Goal: Task Accomplishment & Management: Use online tool/utility

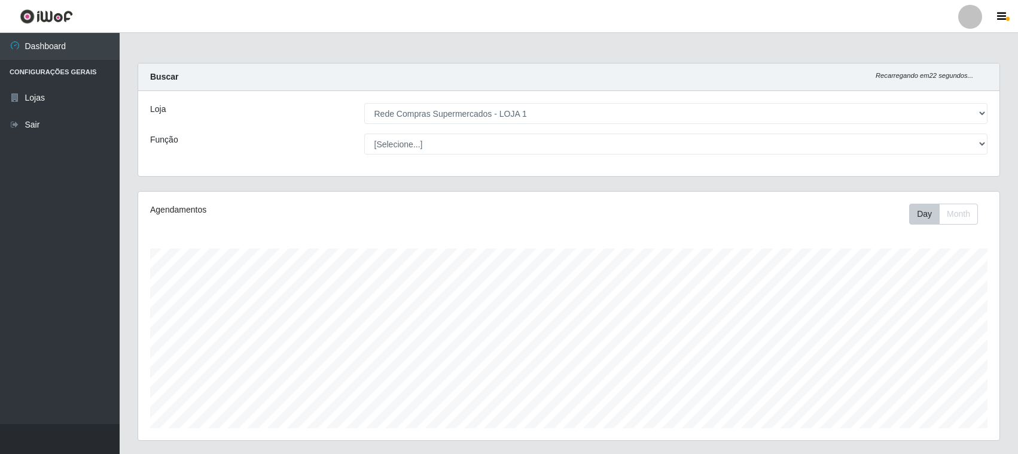
select select "158"
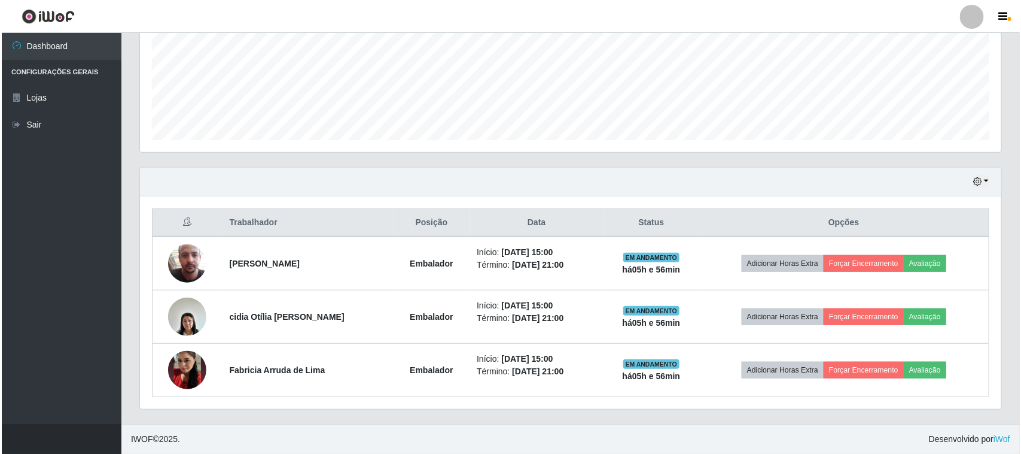
scroll to position [249, 862]
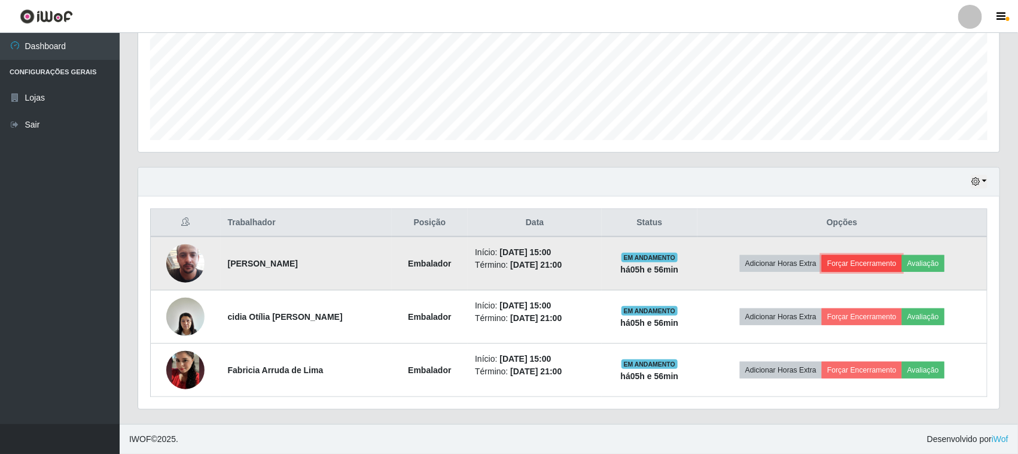
click at [868, 255] on button "Forçar Encerramento" at bounding box center [862, 263] width 80 height 17
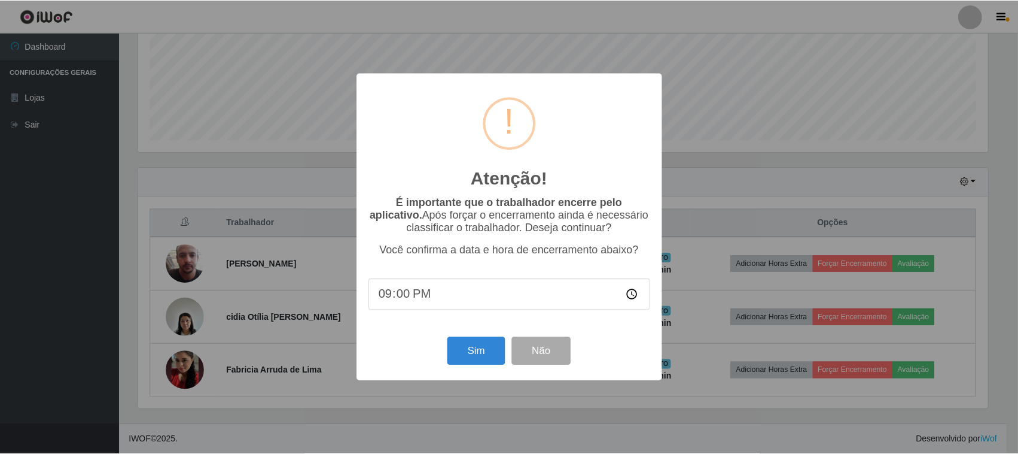
scroll to position [249, 853]
click at [488, 352] on button "Sim" at bounding box center [478, 351] width 58 height 28
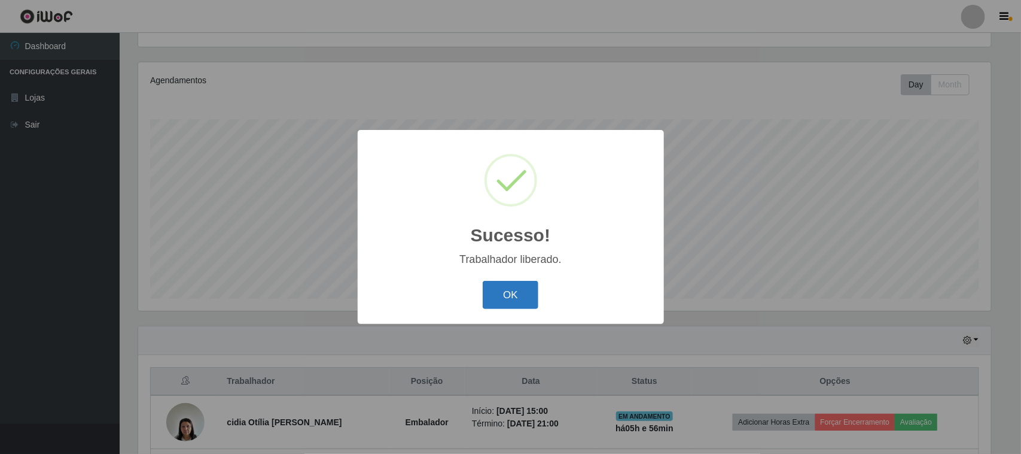
click at [519, 295] on button "OK" at bounding box center [511, 295] width 56 height 28
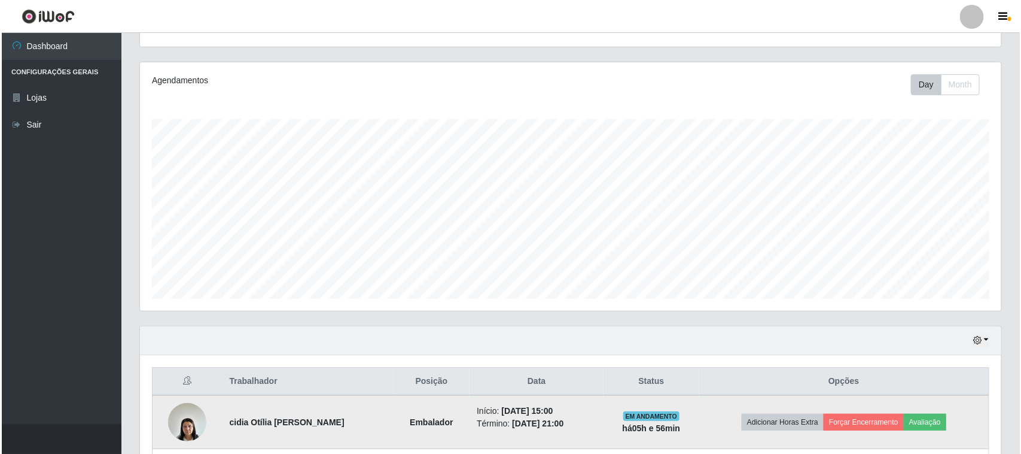
scroll to position [235, 0]
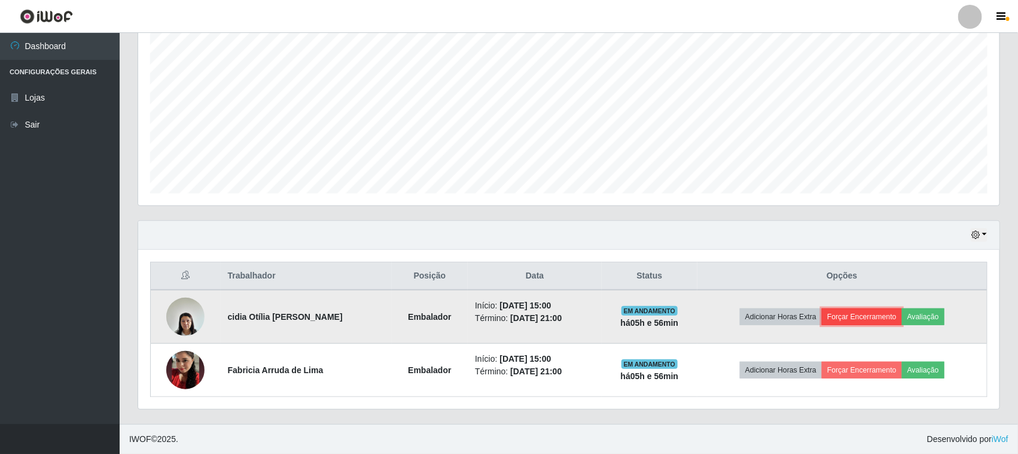
click at [866, 325] on button "Forçar Encerramento" at bounding box center [862, 316] width 80 height 17
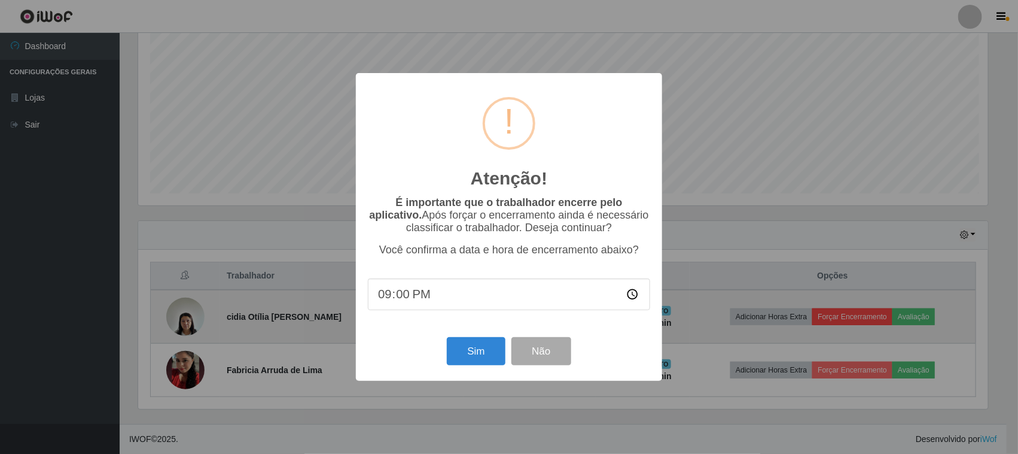
scroll to position [249, 853]
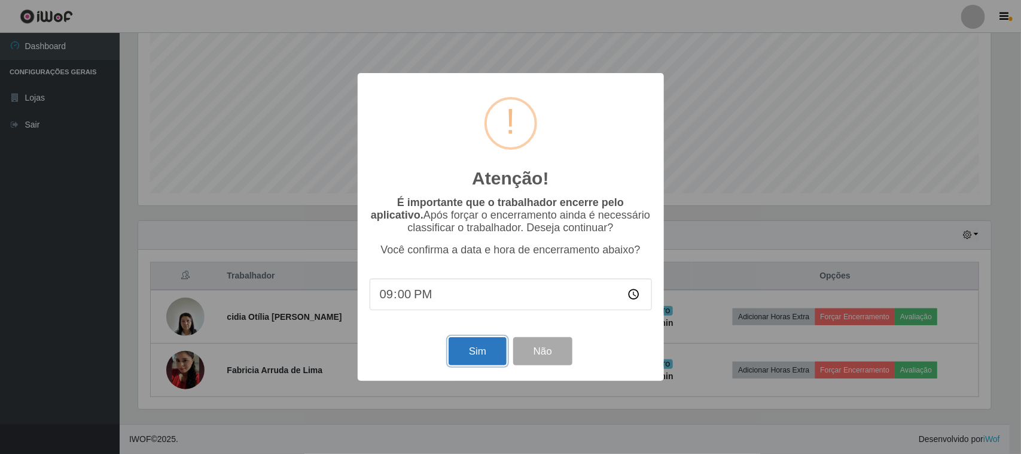
drag, startPoint x: 491, startPoint y: 351, endPoint x: 497, endPoint y: 340, distance: 12.0
click at [492, 351] on button "Sim" at bounding box center [478, 351] width 58 height 28
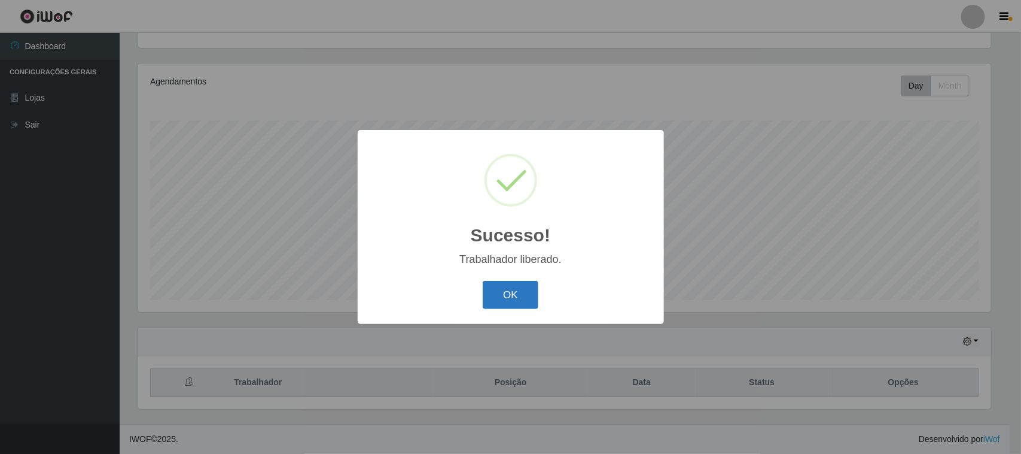
click at [525, 296] on button "OK" at bounding box center [511, 295] width 56 height 28
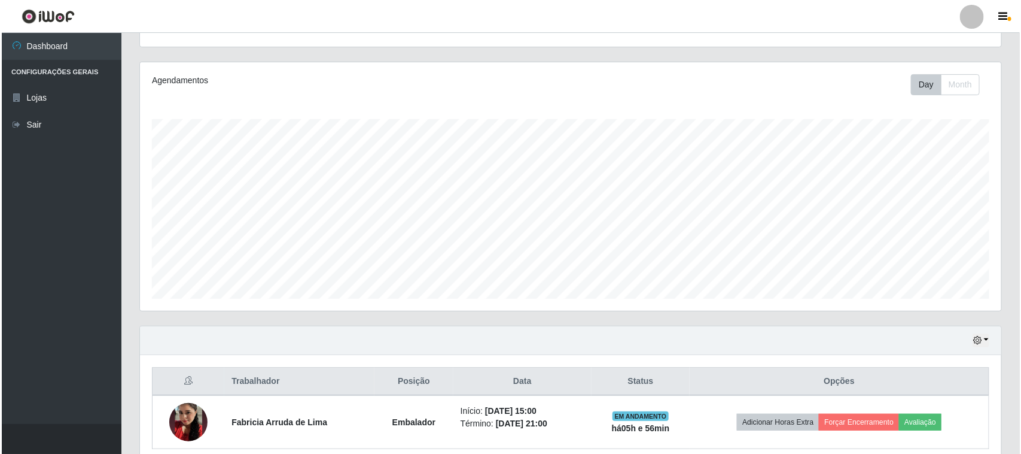
scroll to position [182, 0]
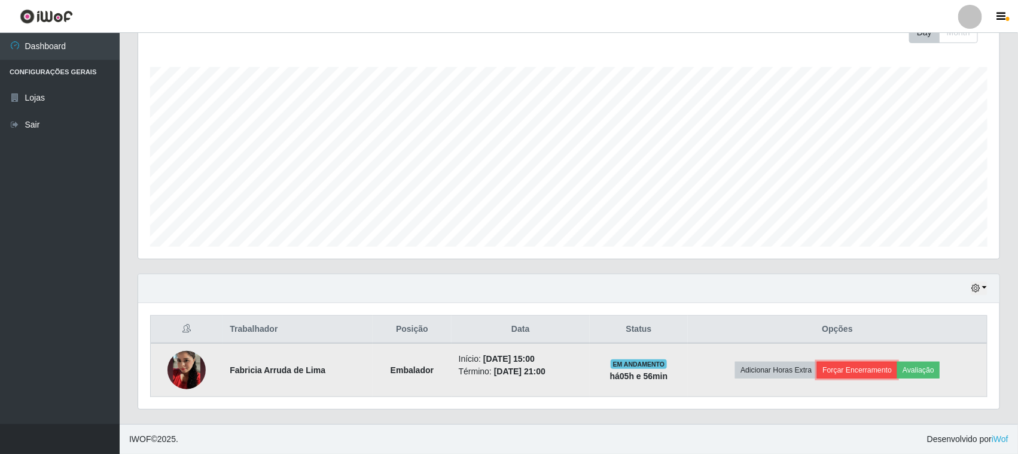
click at [854, 371] on button "Forçar Encerramento" at bounding box center [857, 369] width 80 height 17
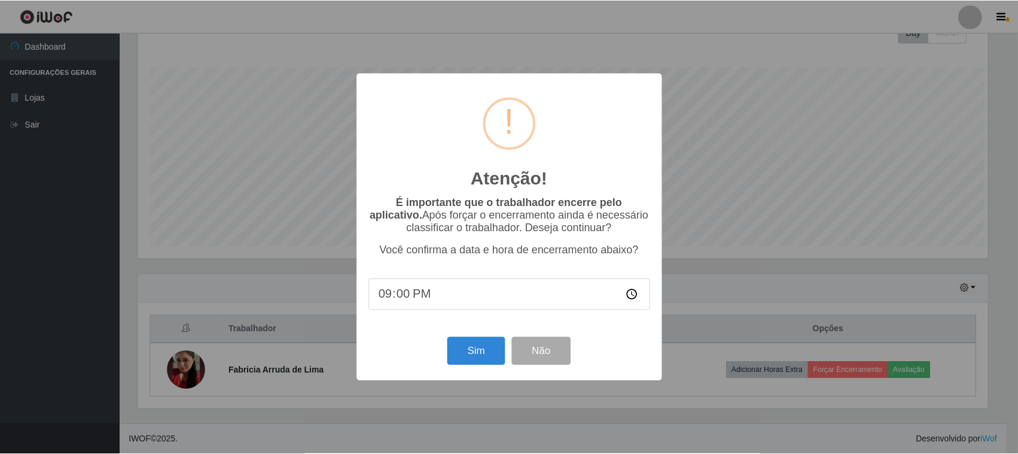
scroll to position [249, 853]
click at [471, 354] on button "Sim" at bounding box center [478, 351] width 58 height 28
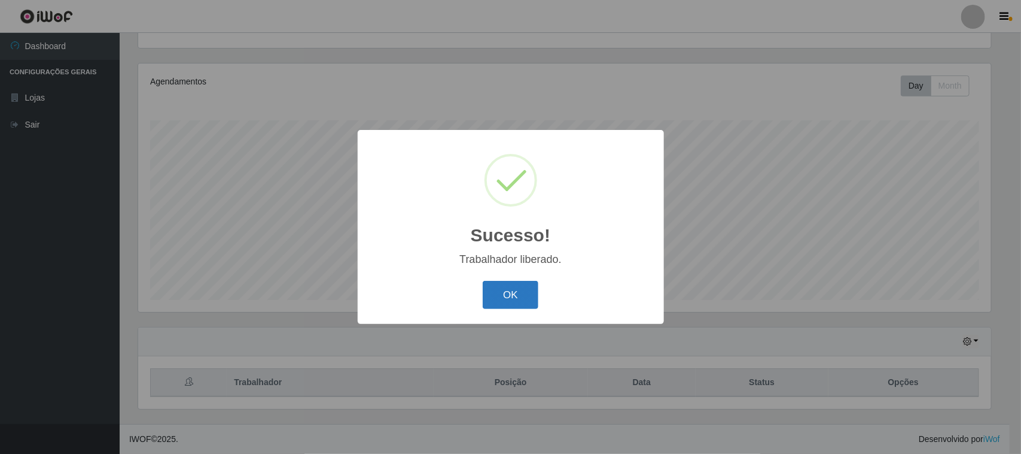
click at [513, 294] on button "OK" at bounding box center [511, 295] width 56 height 28
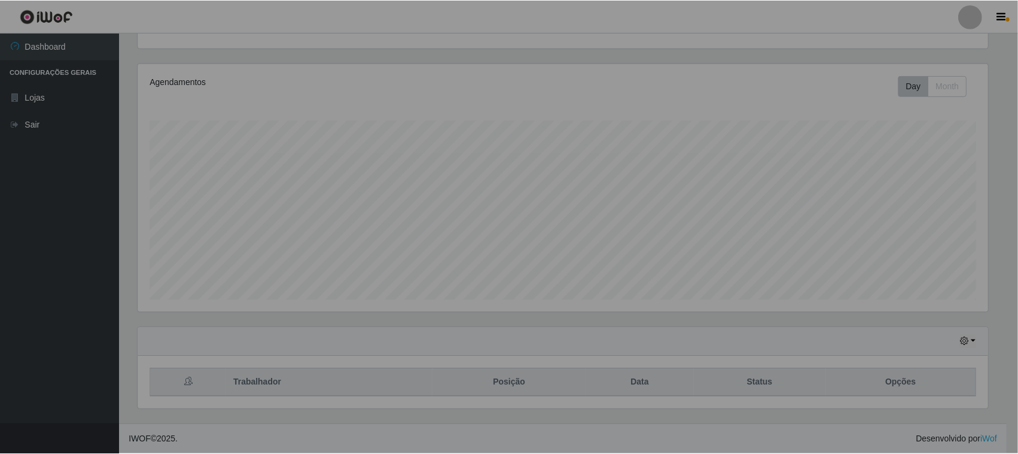
scroll to position [0, 0]
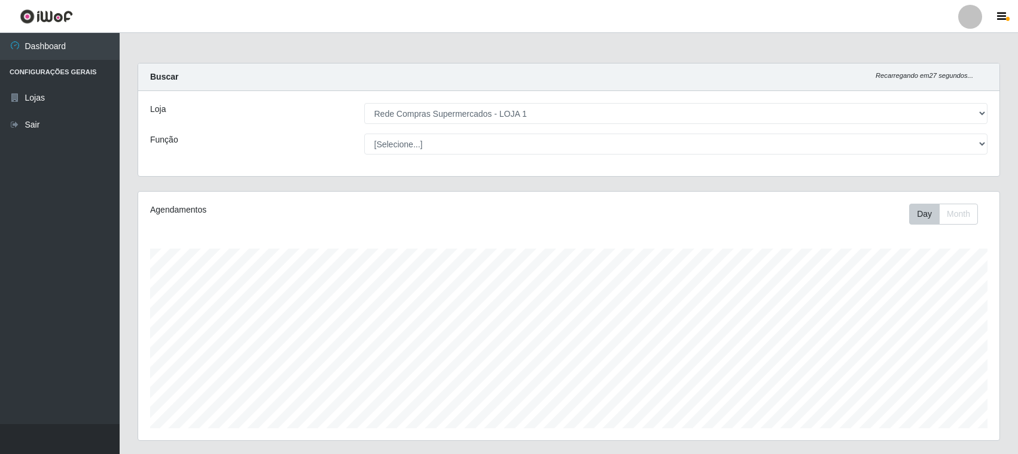
select select "158"
